Goal: Transaction & Acquisition: Obtain resource

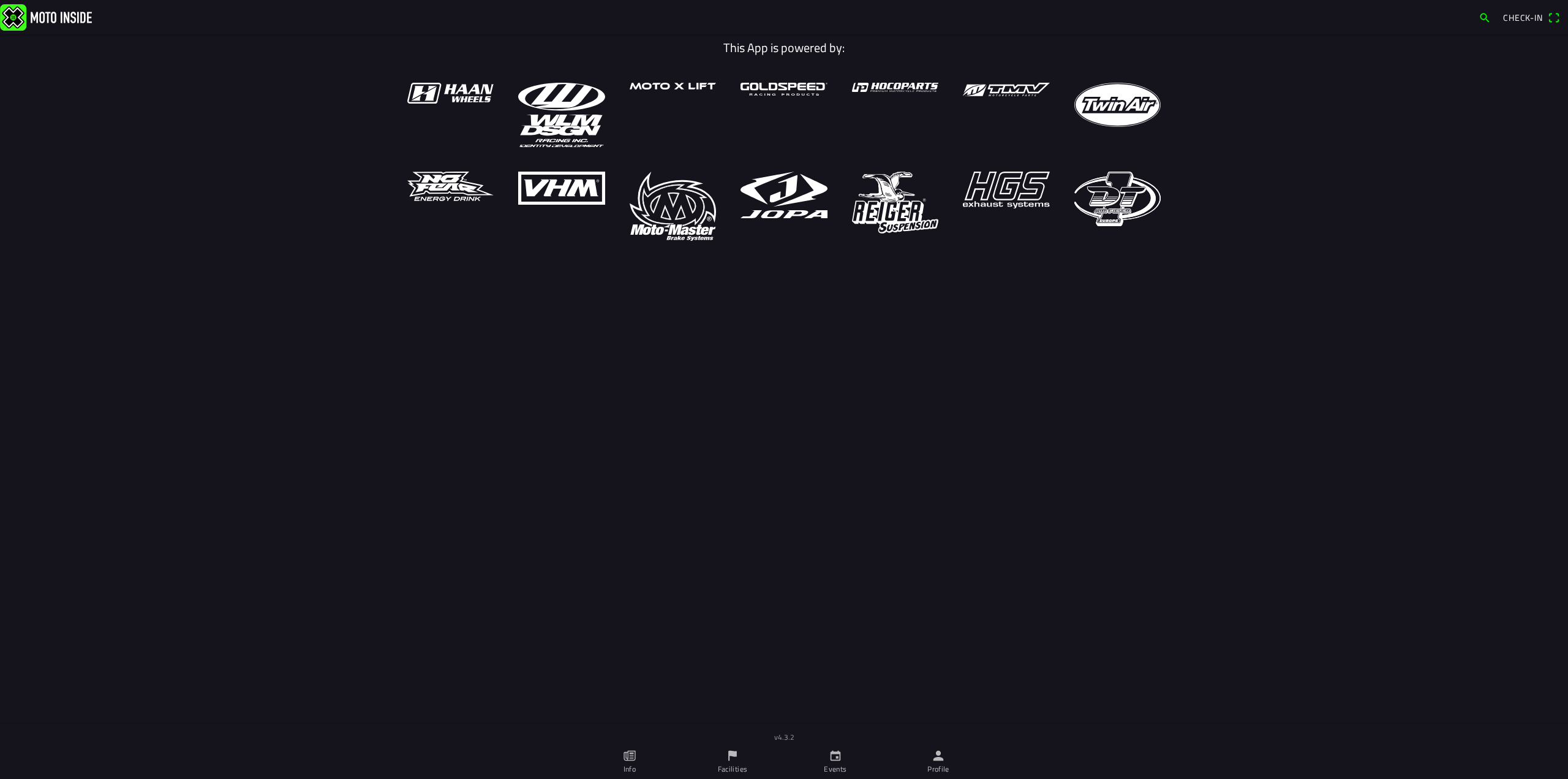
click at [703, 246] on main "This App is powered by:" at bounding box center [784, 396] width 1568 height 723
click at [640, 749] on link "Info" at bounding box center [629, 761] width 103 height 34
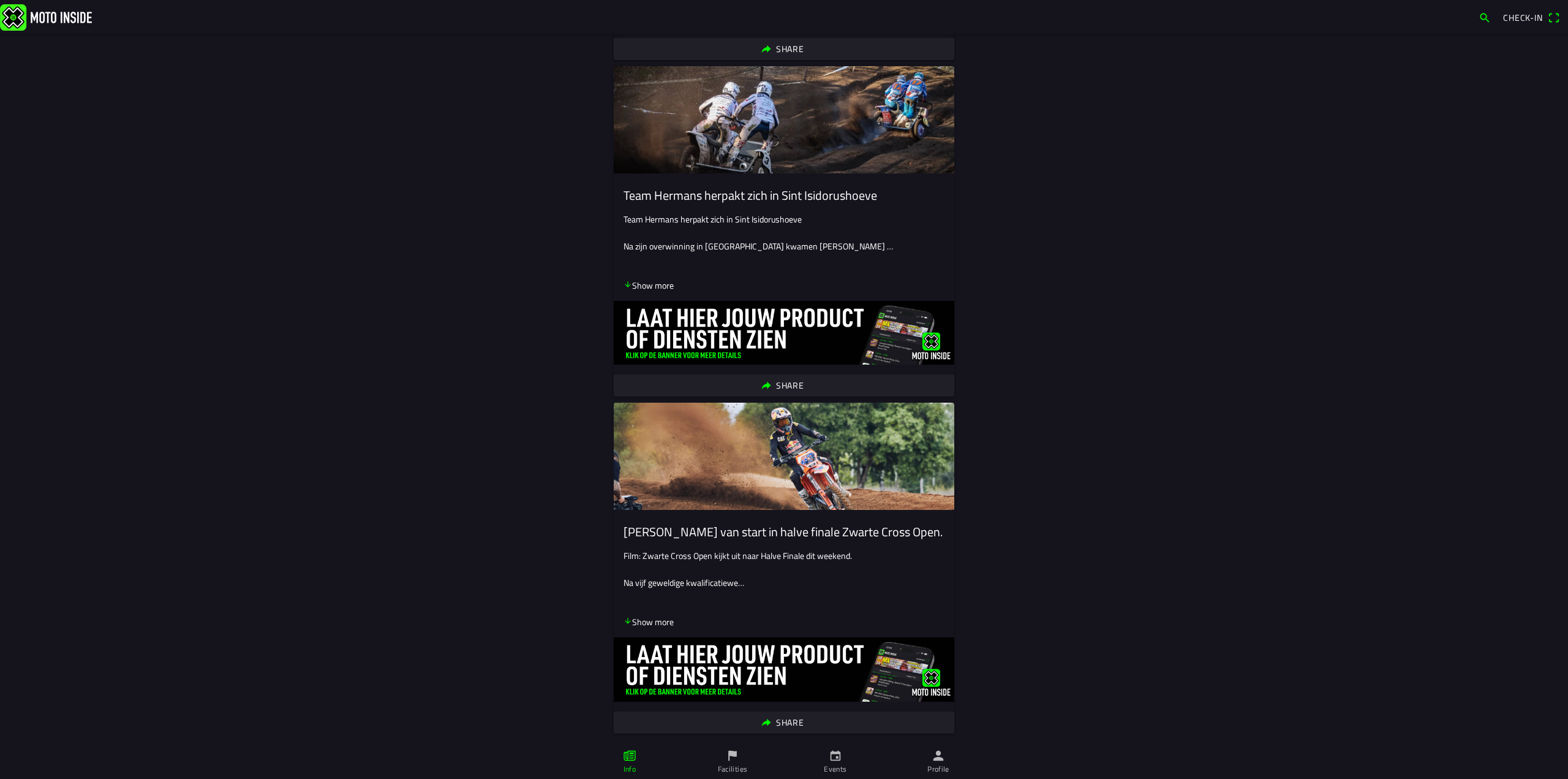
scroll to position [2811, 0]
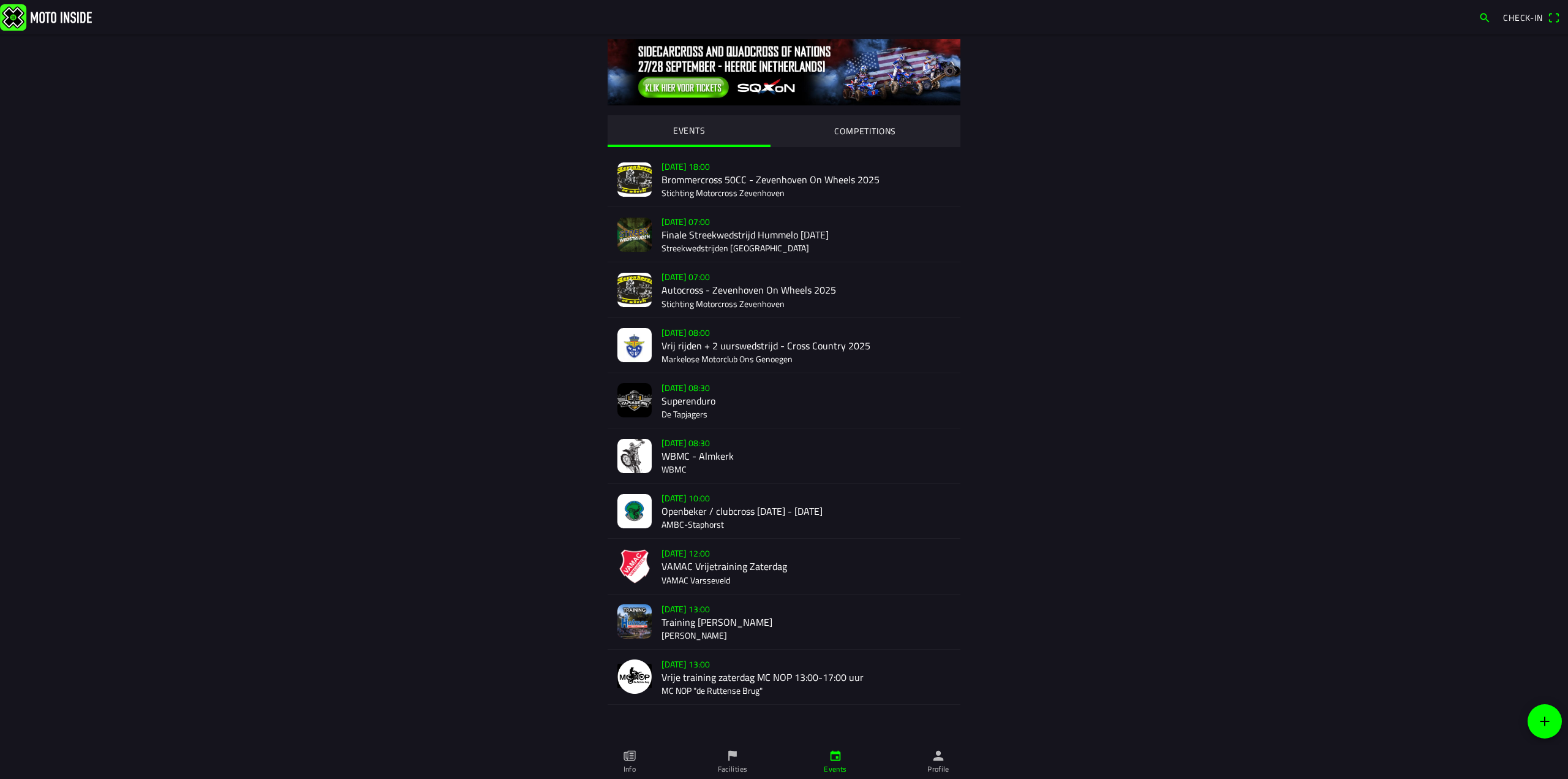
click at [682, 283] on div "[DATE] 07:00 Autocross - [GEOGRAPHIC_DATA] On Wheels 2025 Stichting Motorcross …" at bounding box center [806, 290] width 289 height 55
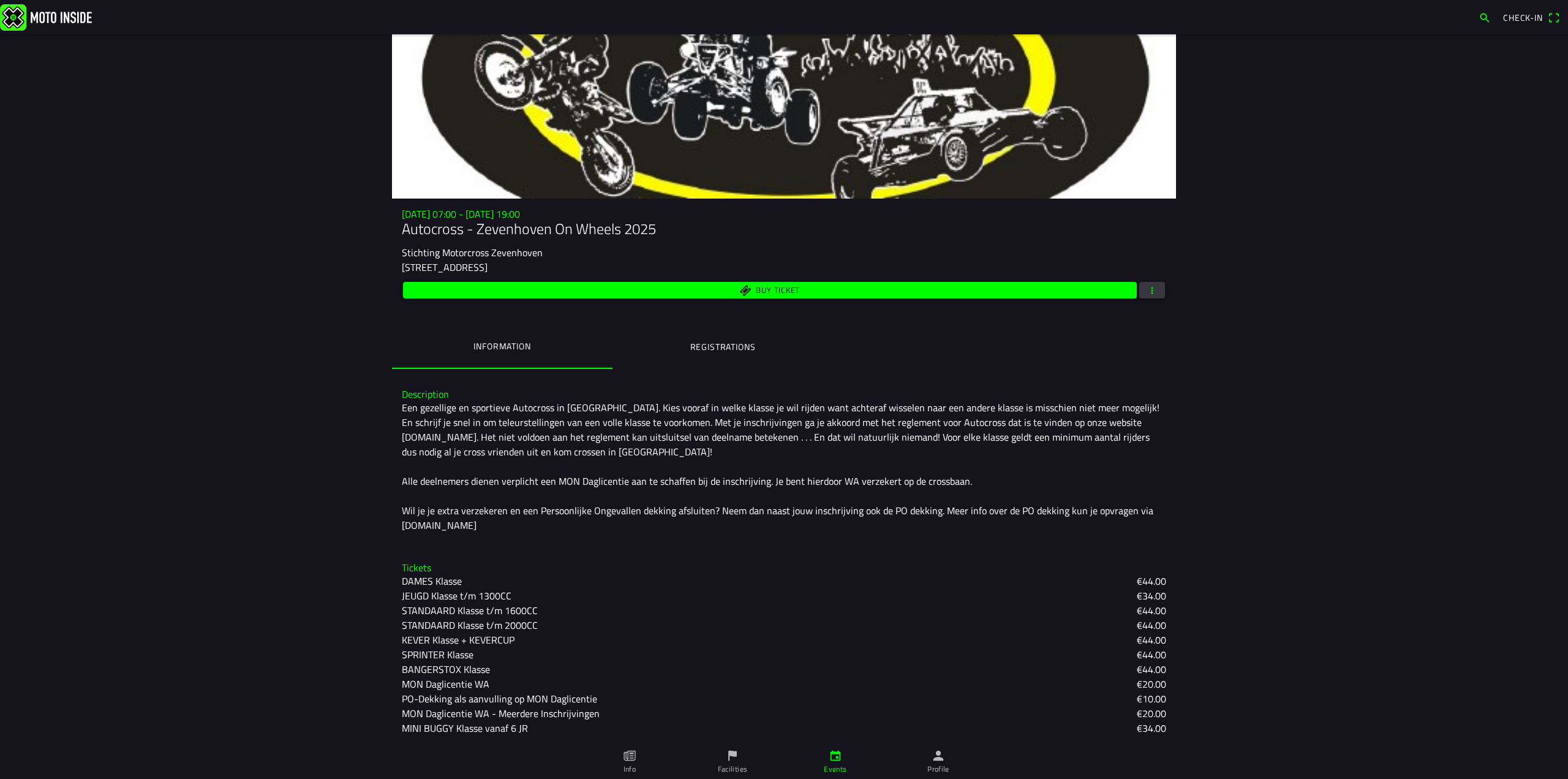
scroll to position [70, 0]
click at [1146, 293] on span "button" at bounding box center [1152, 289] width 11 height 17
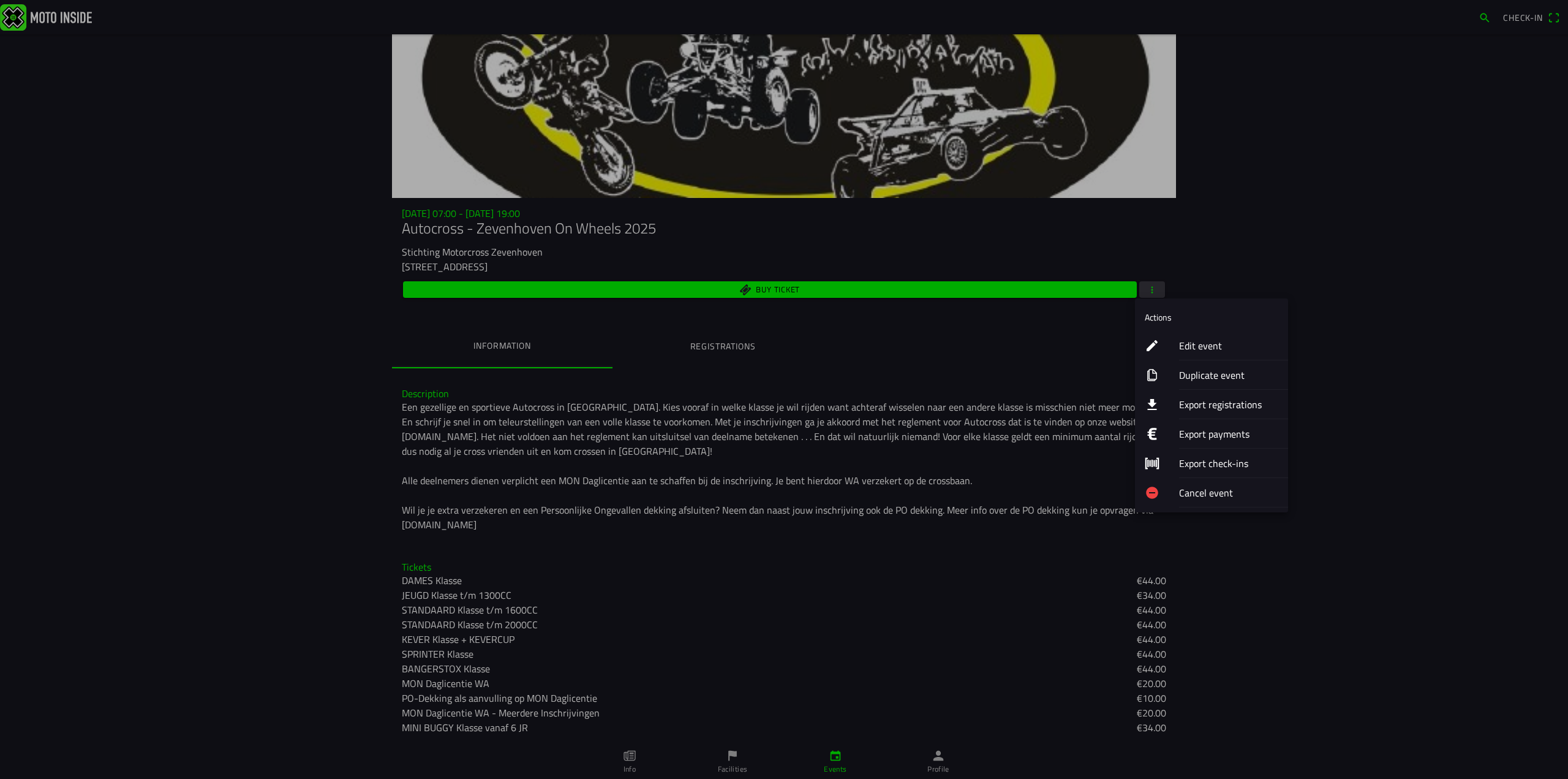
click at [1182, 343] on ion-label "Edit event" at bounding box center [1228, 345] width 99 height 15
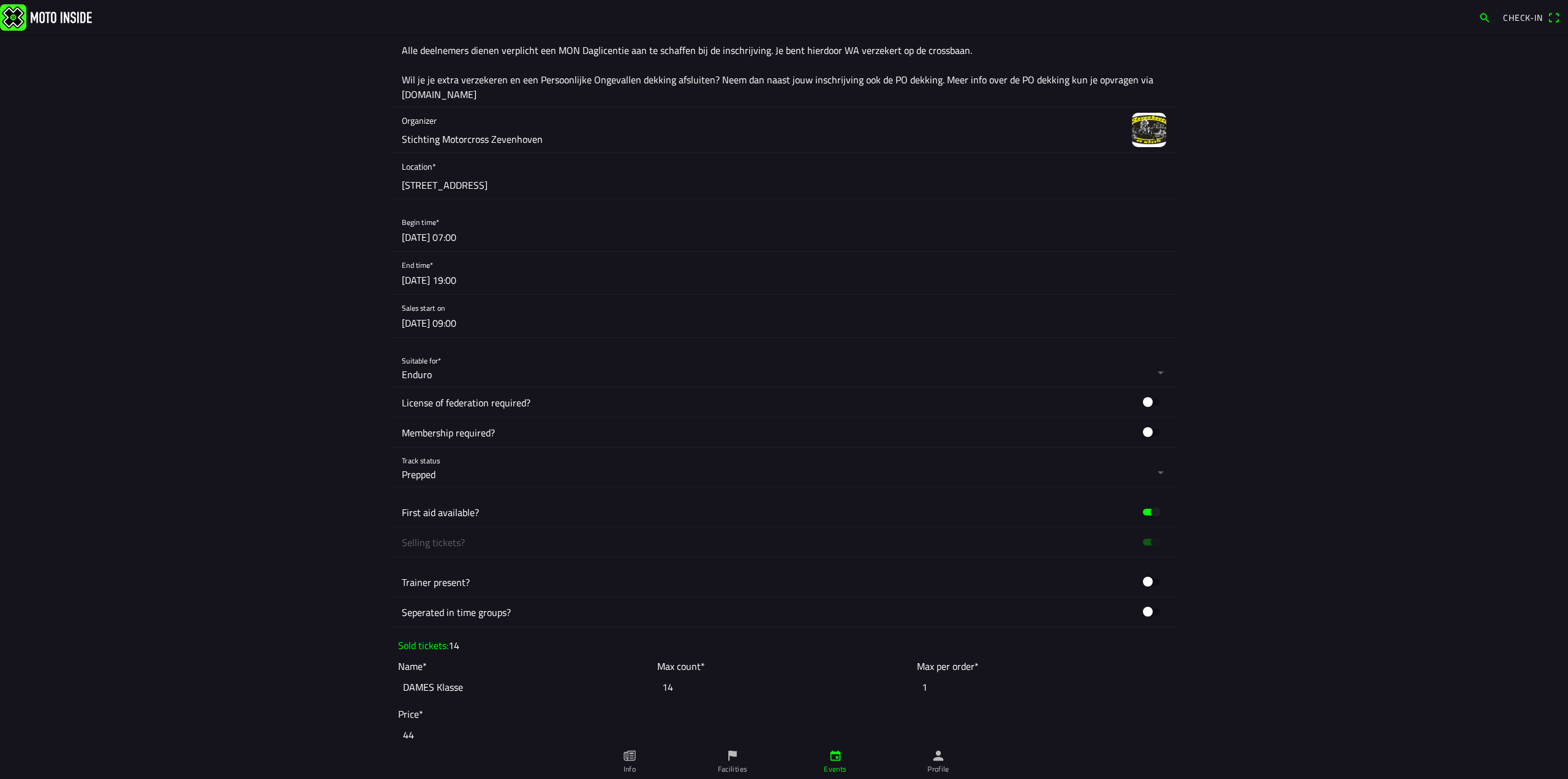
scroll to position [306, 0]
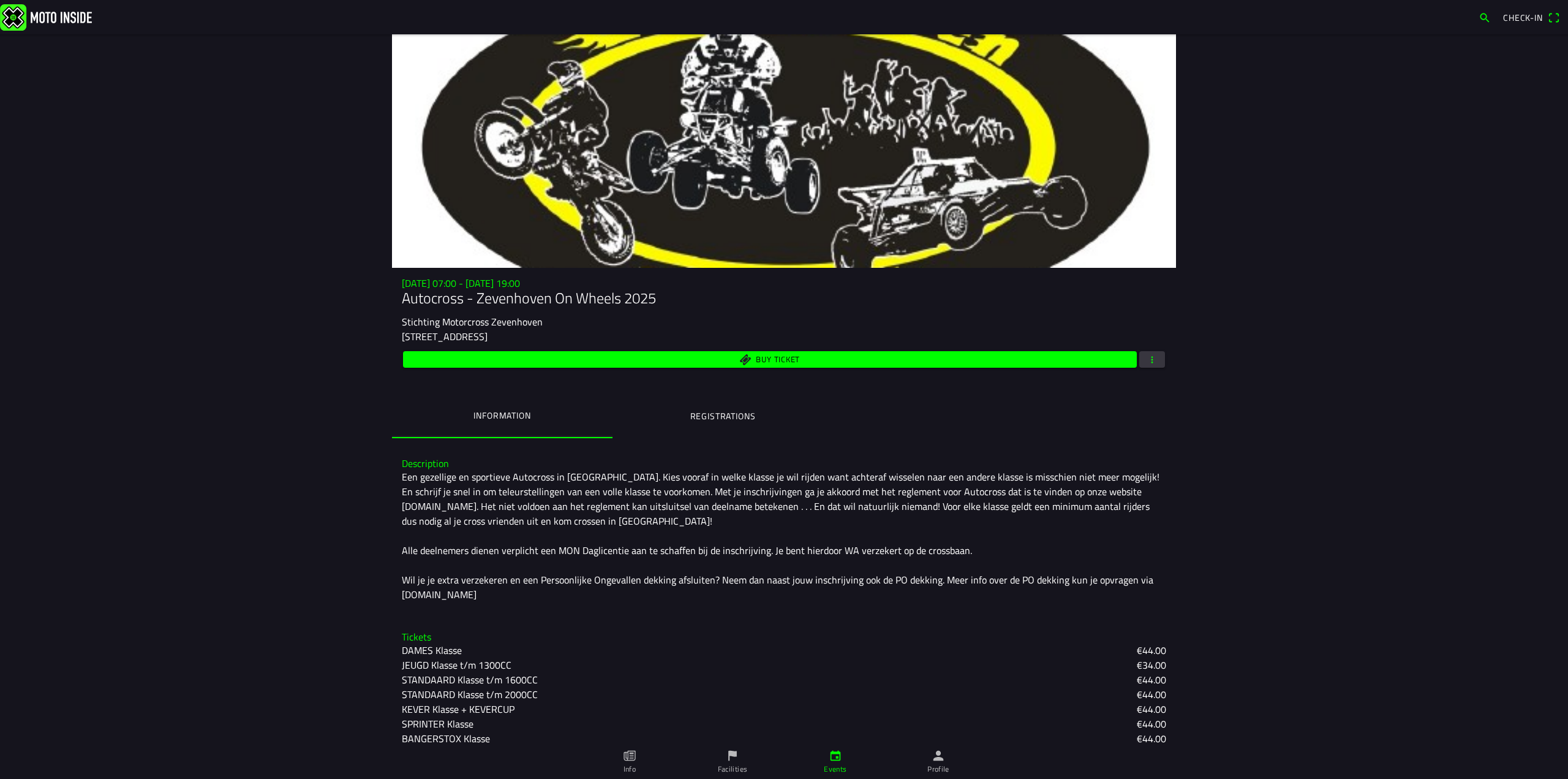
click at [1137, 348] on div "[DATE] 07:00 - [DATE] 19:00 Autocross - [GEOGRAPHIC_DATA] On Wheels 2025 Sticht…" at bounding box center [784, 323] width 784 height 92
click at [1151, 363] on span "button" at bounding box center [1152, 359] width 11 height 17
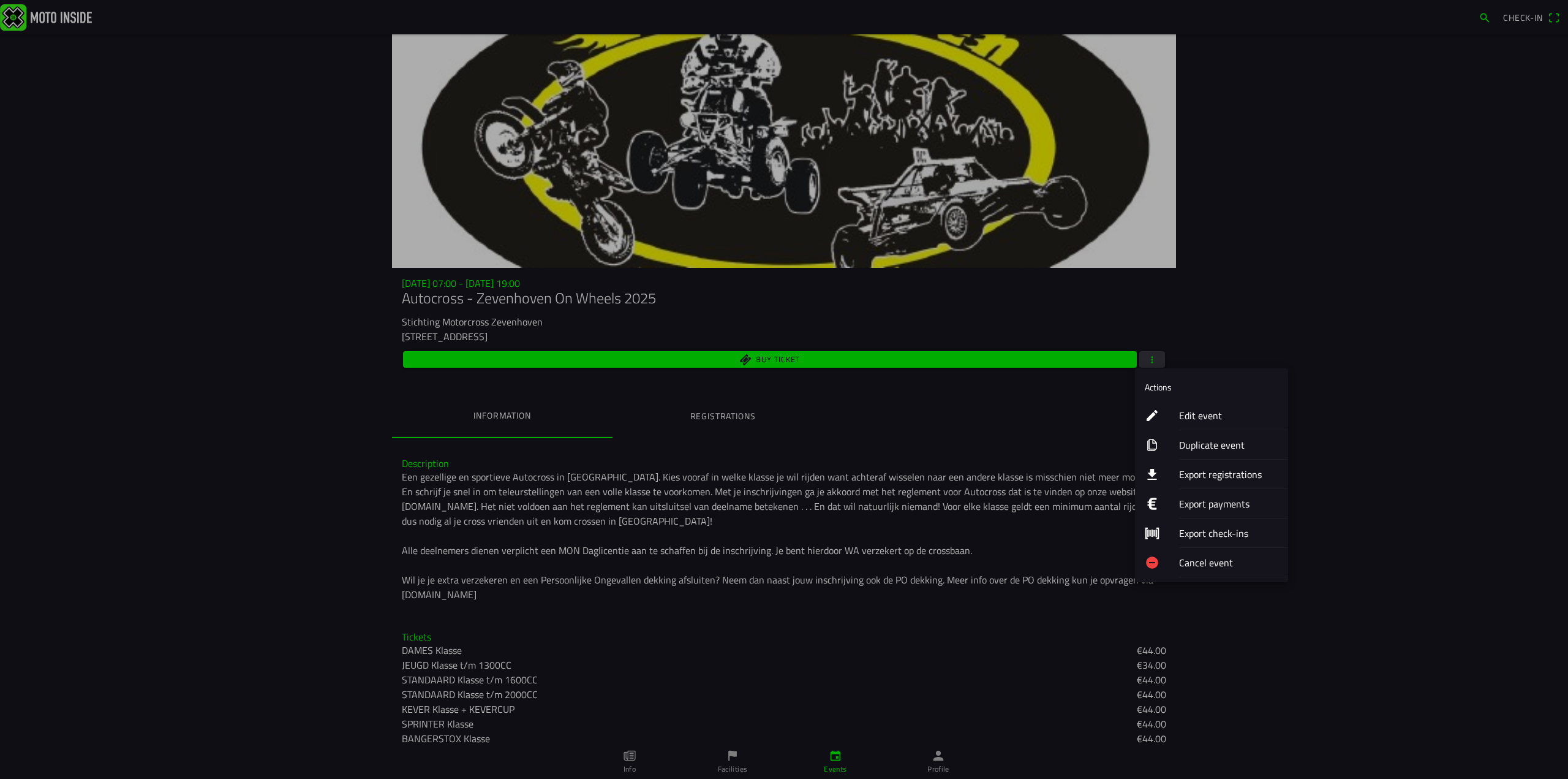
click at [1224, 475] on ion-label "Export registrations" at bounding box center [1228, 474] width 99 height 15
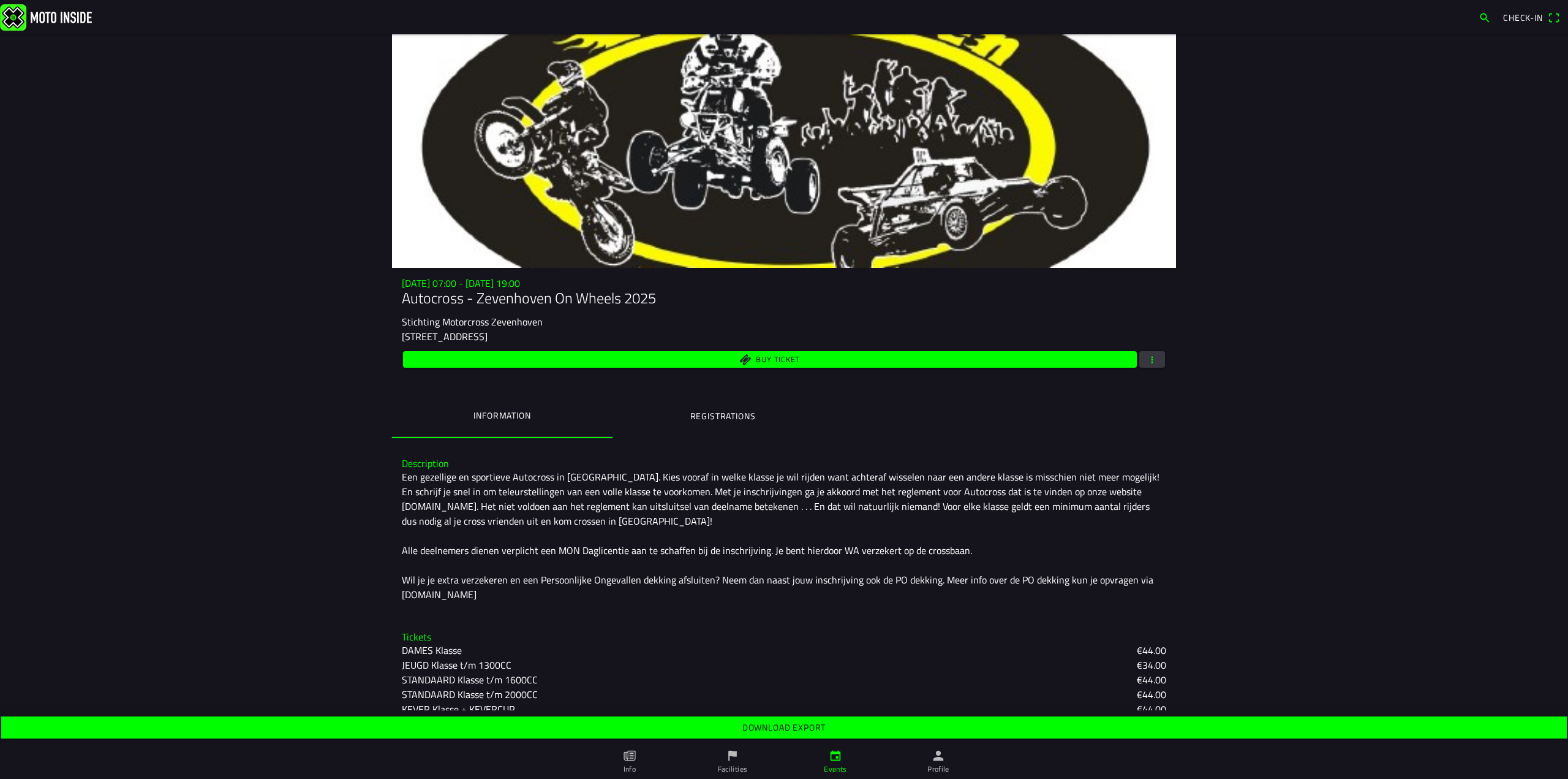
click at [935, 742] on div "Download export" at bounding box center [784, 727] width 1568 height 34
click at [938, 736] on span "Download export" at bounding box center [783, 727] width 1546 height 22
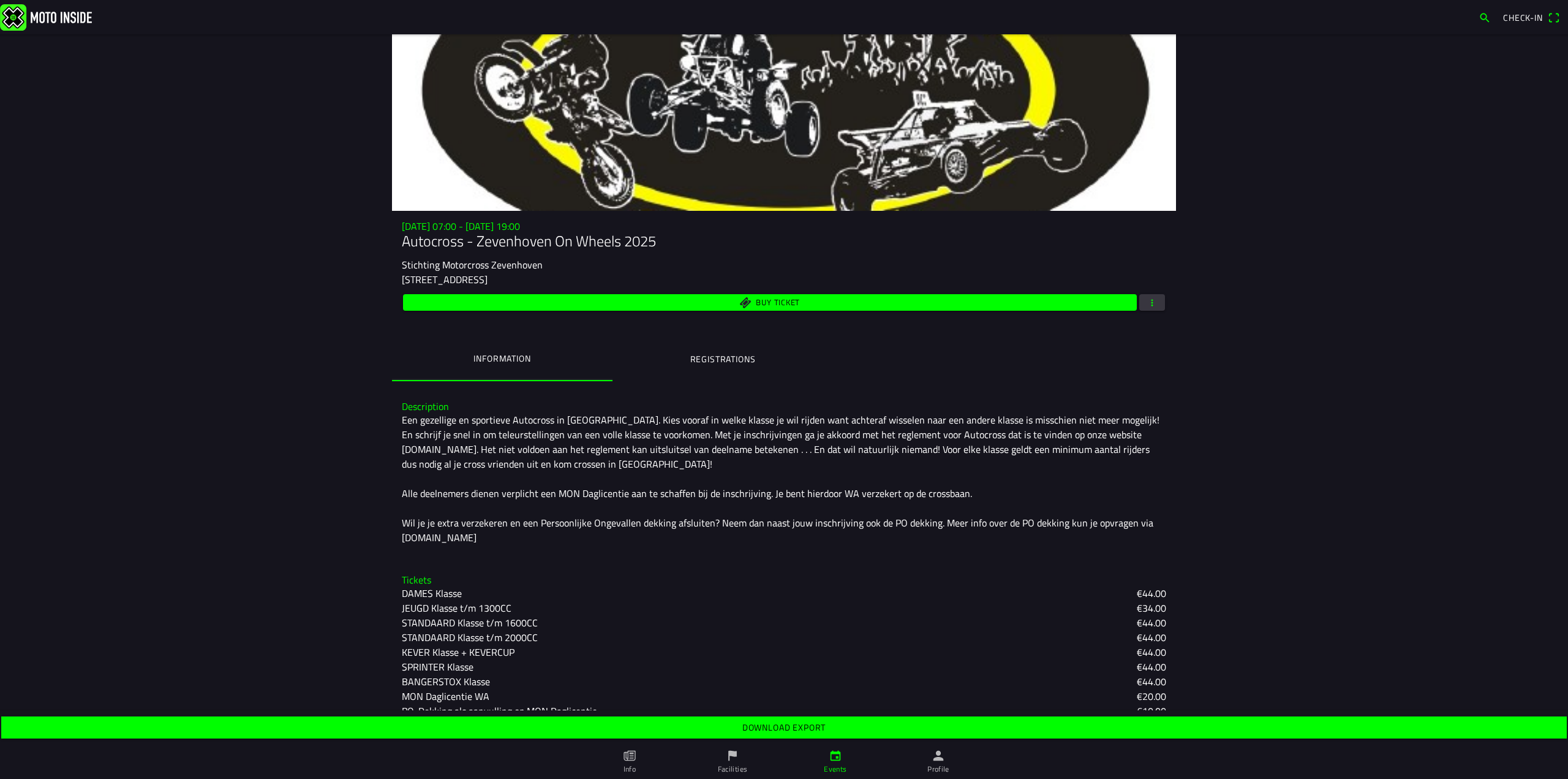
scroll to position [104, 0]
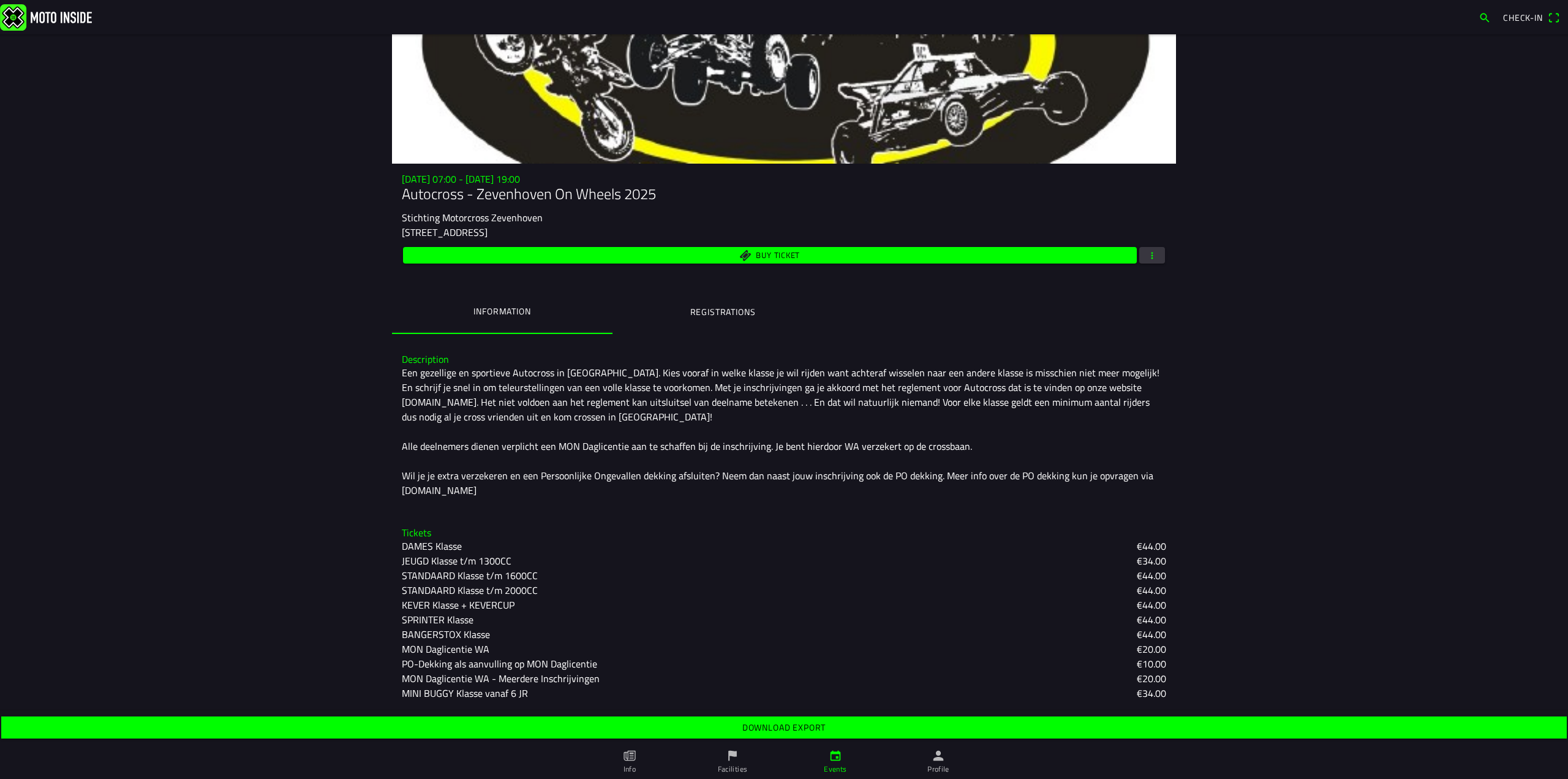
click at [1443, 347] on main "[DATE] 07:00 - [DATE] 19:00 Autocross - Zevenhoven On Wheels 2025 Stichting Mot…" at bounding box center [784, 389] width 1568 height 710
click at [573, 517] on div "Tickets DAMES Klasse €44.00 JEUGD Klasse t/m 1300CC €34.00 STANDAARD Klasse t/m…" at bounding box center [784, 614] width 784 height 193
click at [219, 337] on ion-backdrop at bounding box center [784, 390] width 1568 height 779
